Goal: Obtain resource: Download file/media

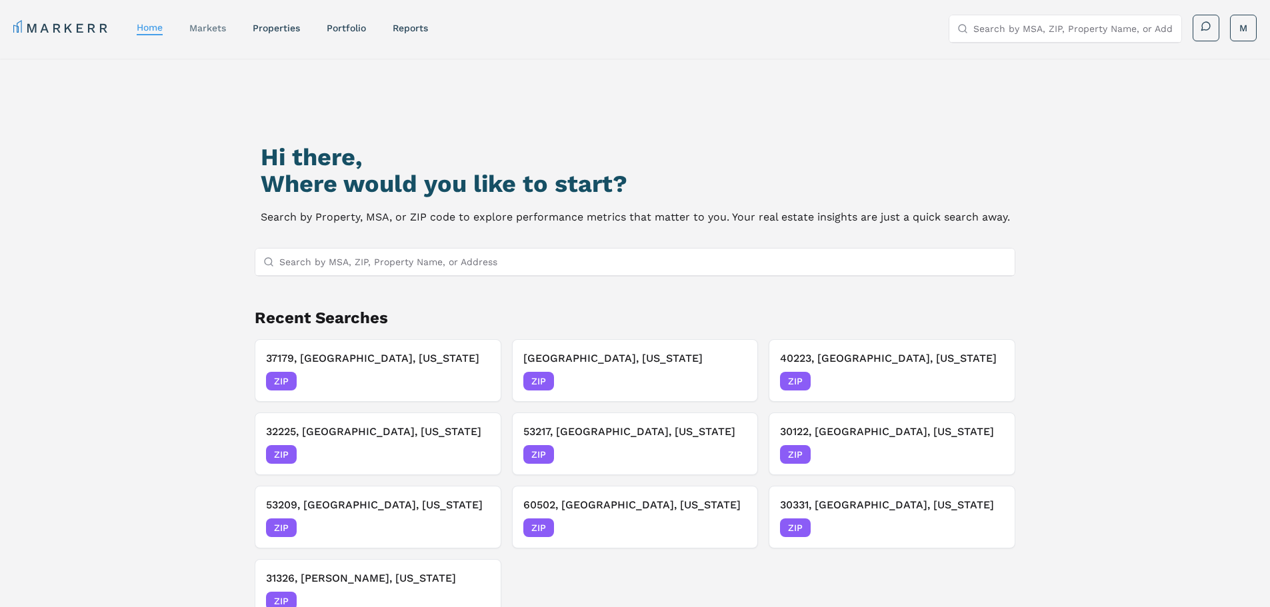
click at [212, 26] on link "markets" at bounding box center [207, 28] width 37 height 11
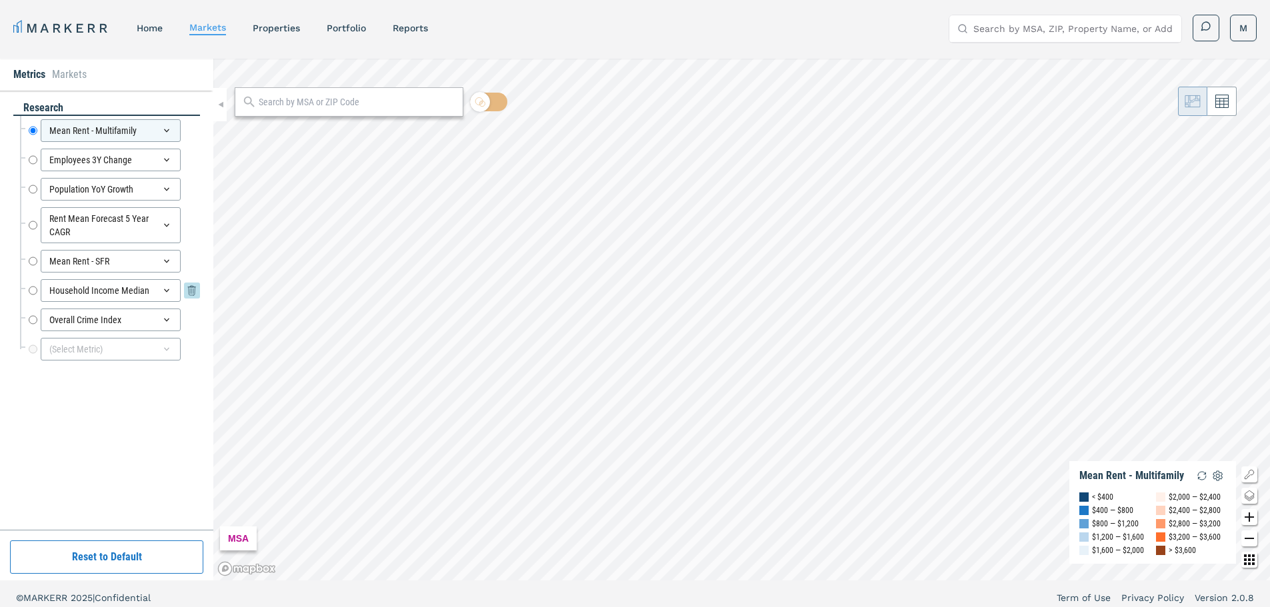
click at [33, 291] on input "Household Income Median" at bounding box center [33, 290] width 9 height 23
radio input "false"
radio input "true"
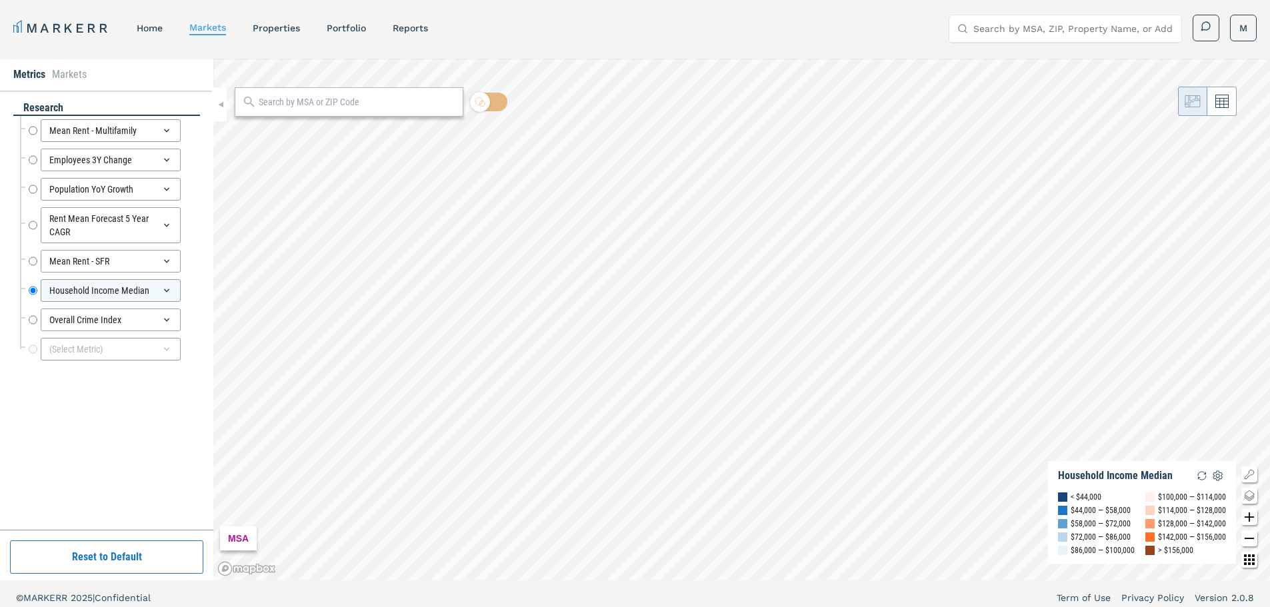
click at [317, 104] on input "text" at bounding box center [357, 102] width 197 height 14
type input "37421"
click at [450, 134] on span "ZIP" at bounding box center [440, 132] width 27 height 12
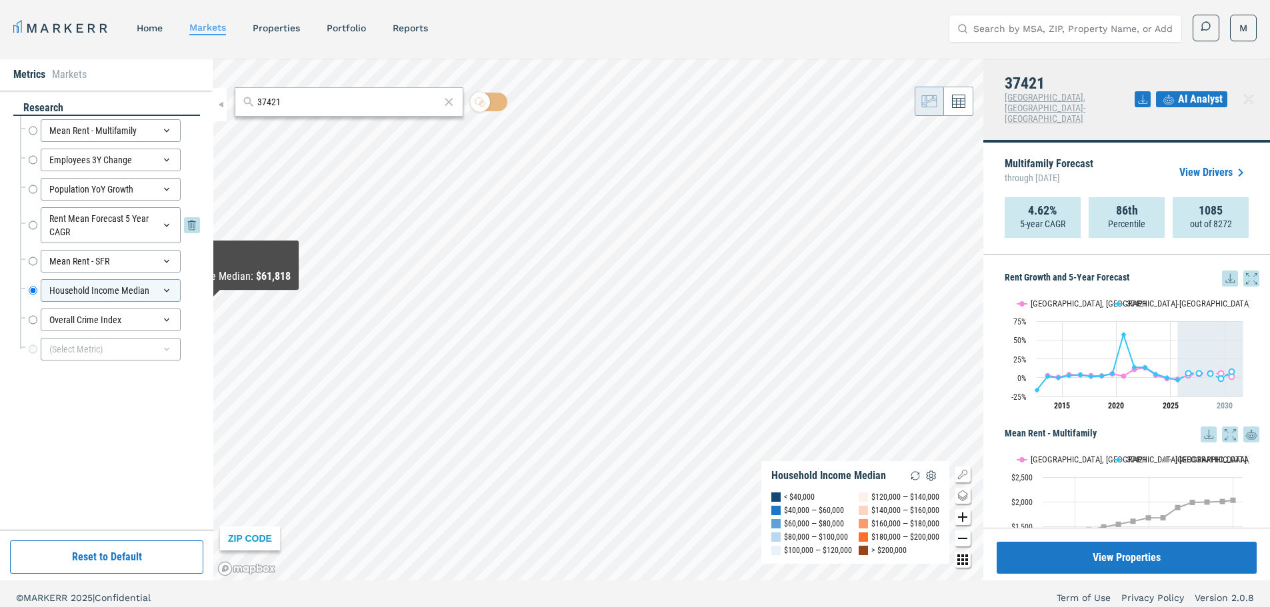
drag, startPoint x: 33, startPoint y: 227, endPoint x: 65, endPoint y: 225, distance: 32.0
click at [33, 227] on input "Rent Mean Forecast 5 Year CAGR" at bounding box center [33, 225] width 9 height 36
radio input "true"
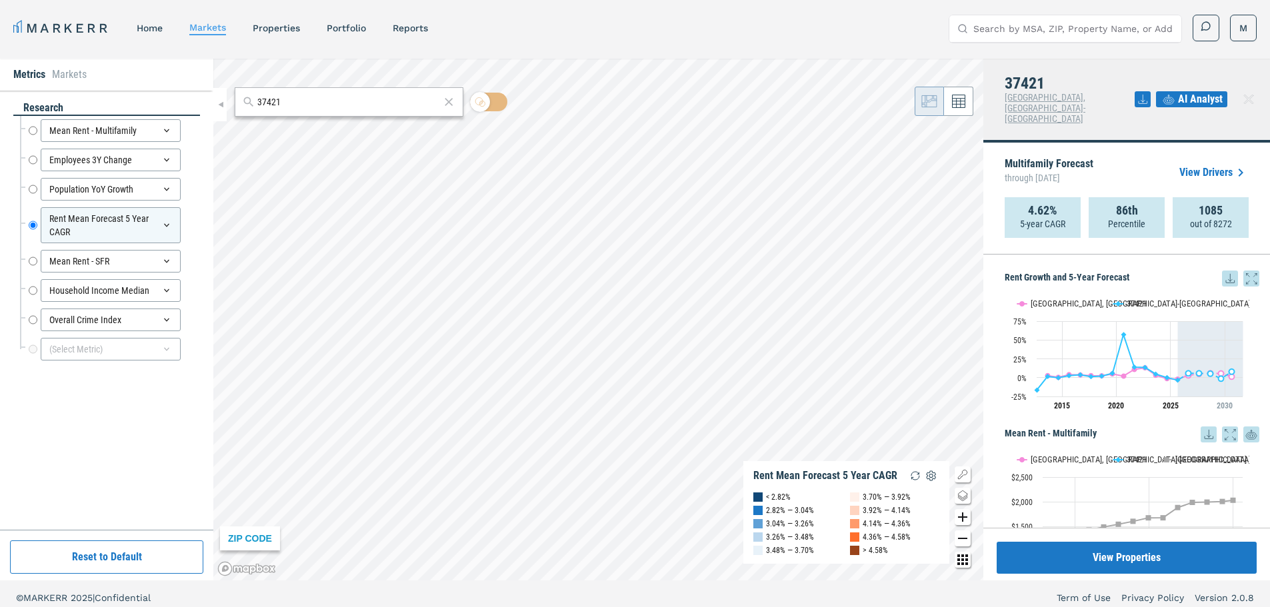
click at [1222, 271] on icon at bounding box center [1230, 279] width 16 height 16
click at [1199, 339] on div "Download as XLS" at bounding box center [1170, 343] width 77 height 13
